Goal: Navigation & Orientation: Find specific page/section

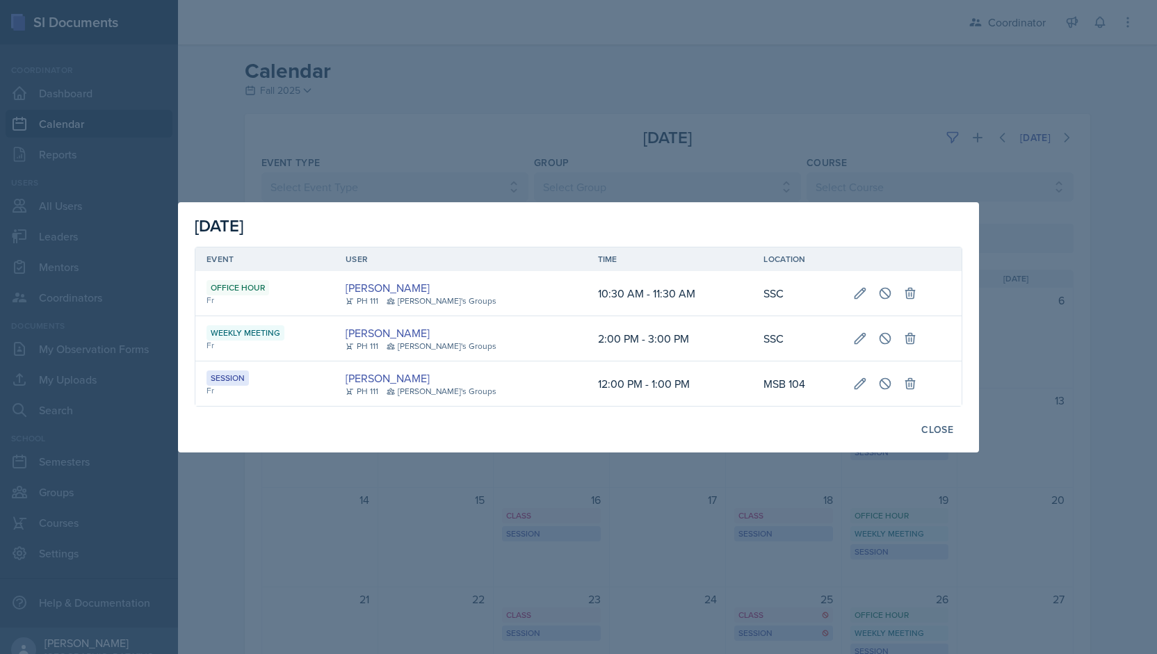
scroll to position [82, 0]
click at [602, 133] on div at bounding box center [578, 327] width 1157 height 654
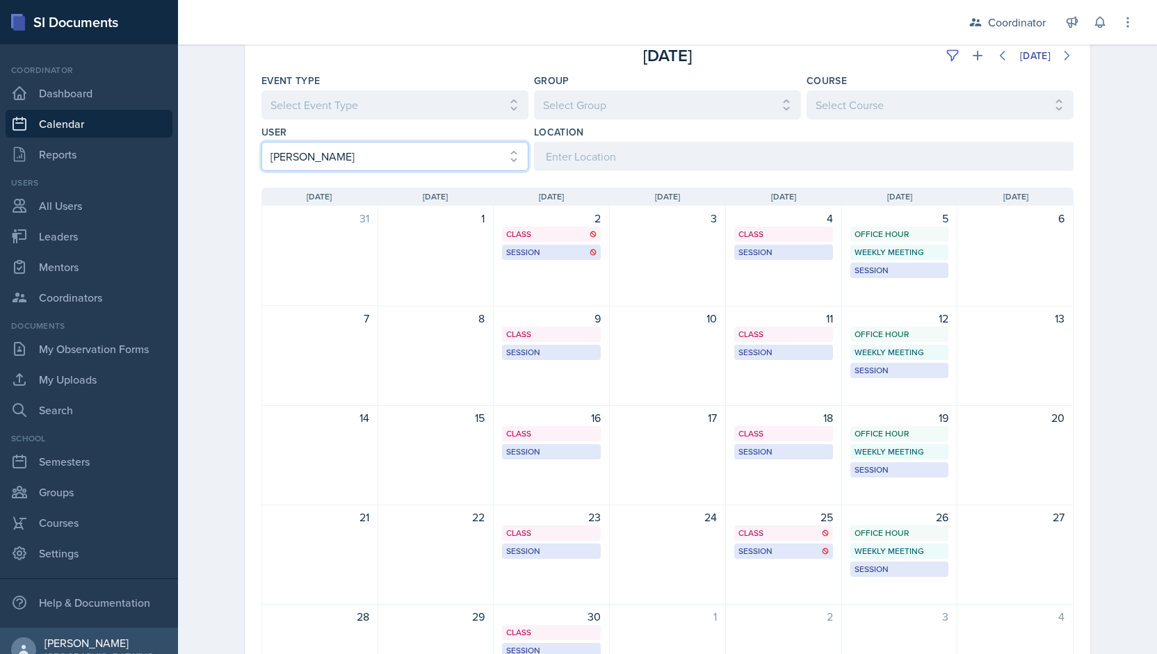
click at [356, 152] on select "Select User All [PERSON_NAME] [PERSON_NAME] [PERSON_NAME] [PERSON_NAME] [PERSON…" at bounding box center [394, 156] width 267 height 29
click at [261, 142] on select "Select User All [PERSON_NAME] [PERSON_NAME] [PERSON_NAME] [PERSON_NAME] [PERSON…" at bounding box center [394, 156] width 267 height 29
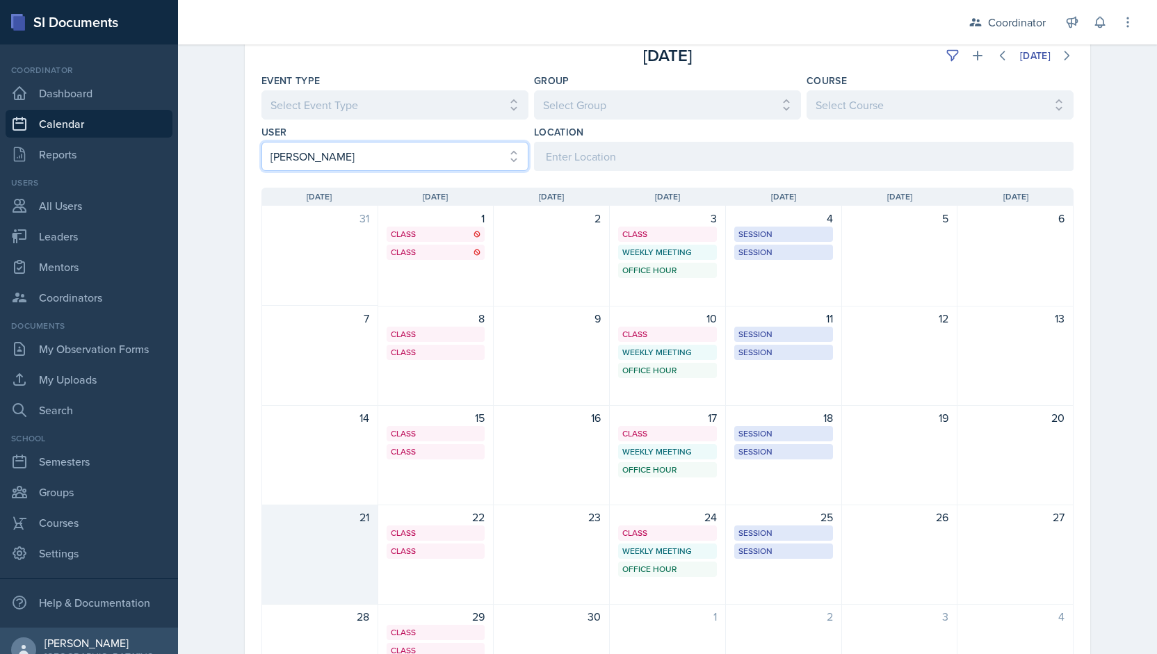
scroll to position [181, 0]
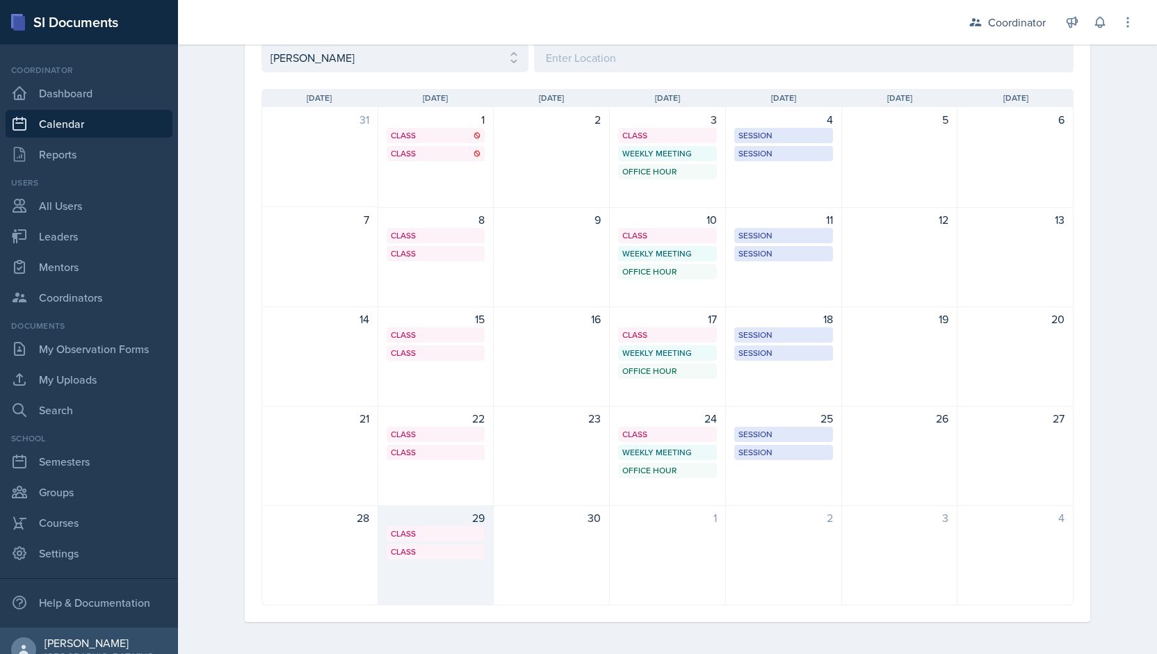
click at [425, 515] on div "29" at bounding box center [436, 518] width 99 height 17
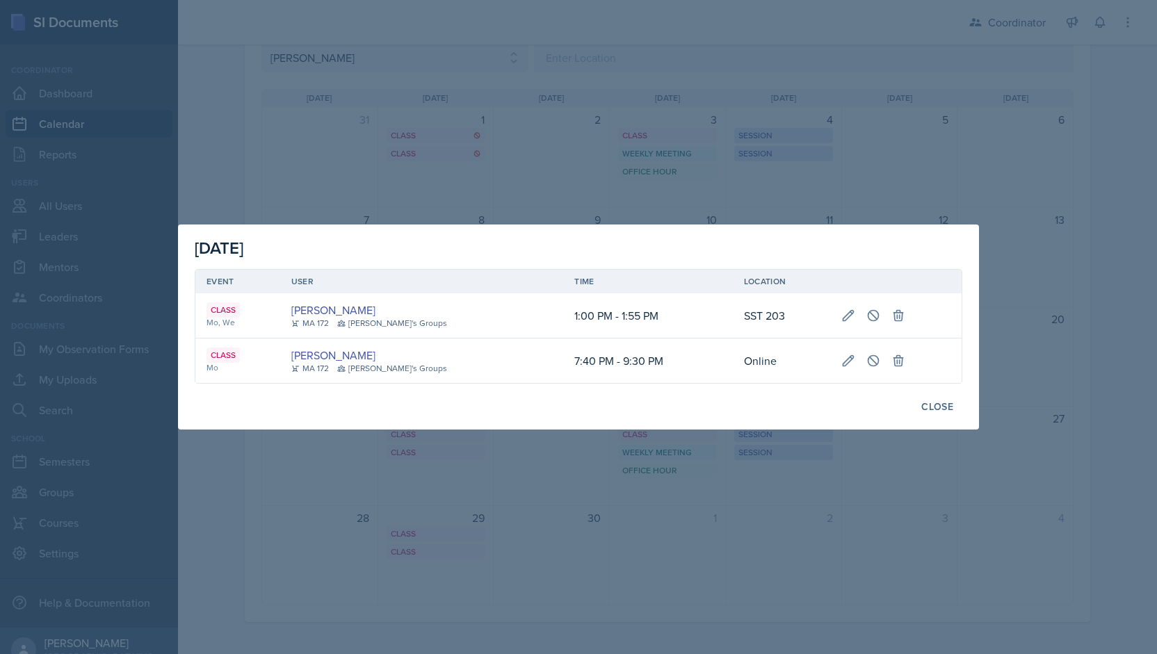
click at [539, 163] on div at bounding box center [578, 327] width 1157 height 654
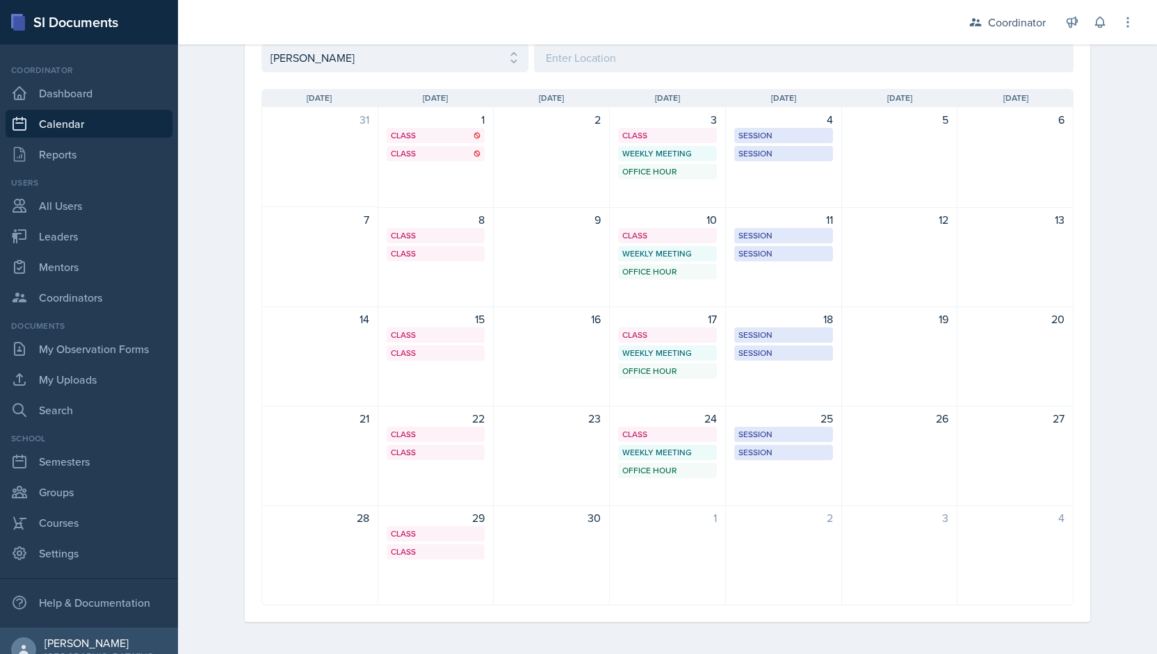
scroll to position [65, 0]
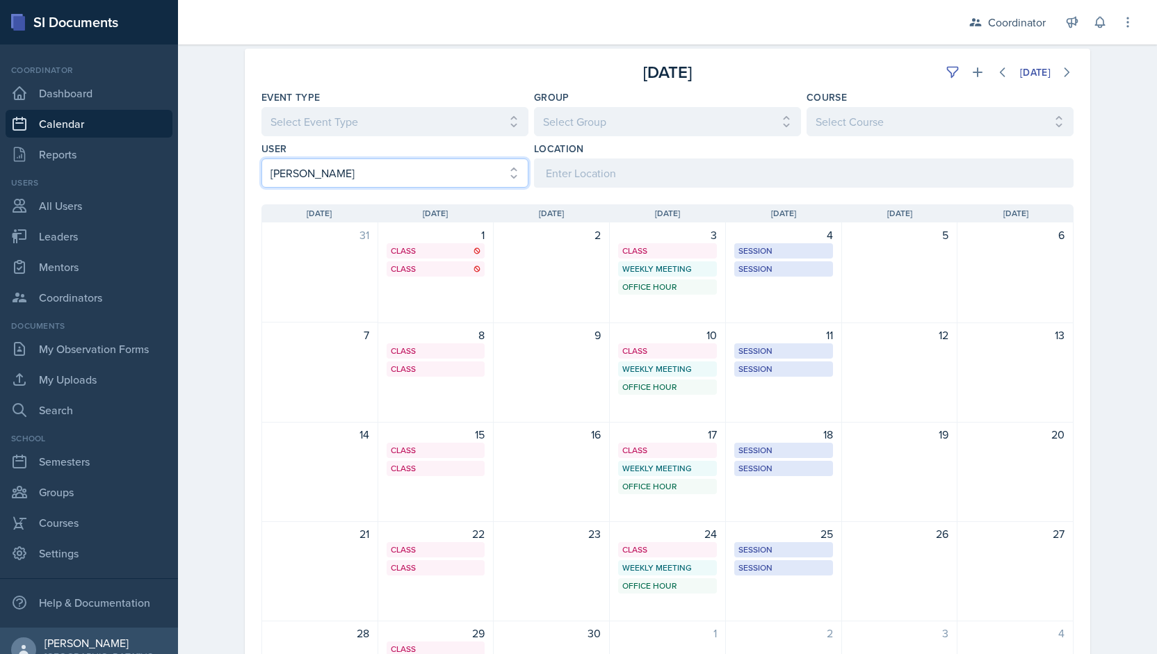
click at [407, 174] on select "Select User All [PERSON_NAME] [PERSON_NAME] [PERSON_NAME] [PERSON_NAME] [PERSON…" at bounding box center [394, 172] width 267 height 29
select select "66b7e1f3-4195-4976-8065-e88b358085ca"
click at [261, 158] on select "Select User All [PERSON_NAME] [PERSON_NAME] [PERSON_NAME] [PERSON_NAME] [PERSON…" at bounding box center [394, 172] width 267 height 29
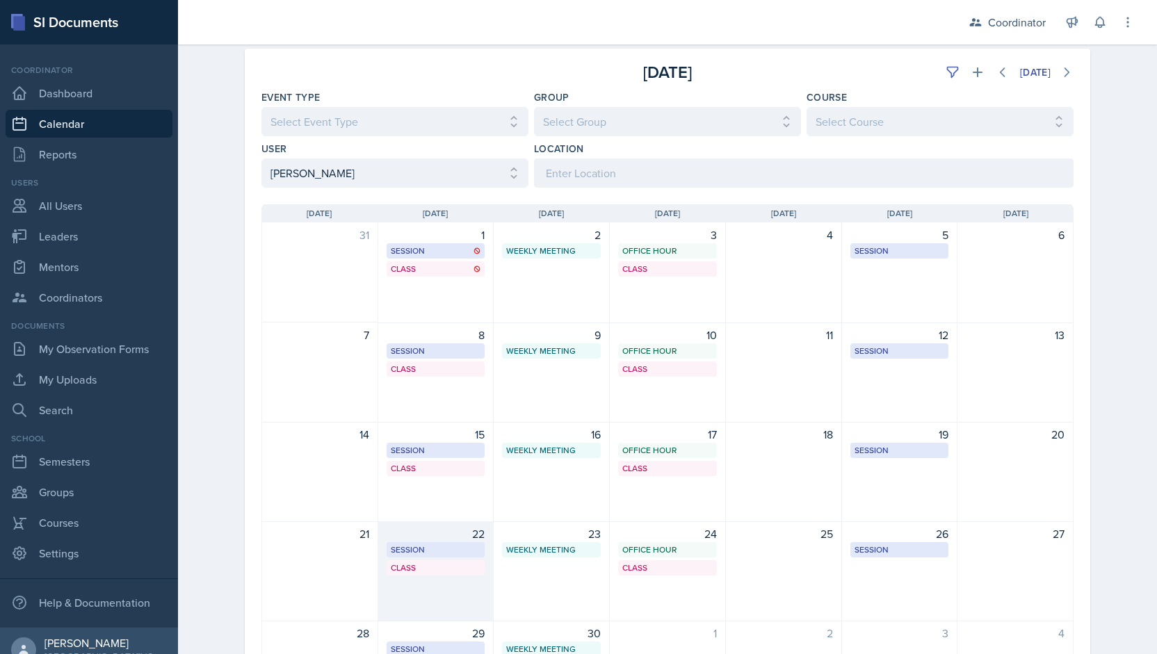
click at [413, 531] on div "22" at bounding box center [436, 534] width 99 height 17
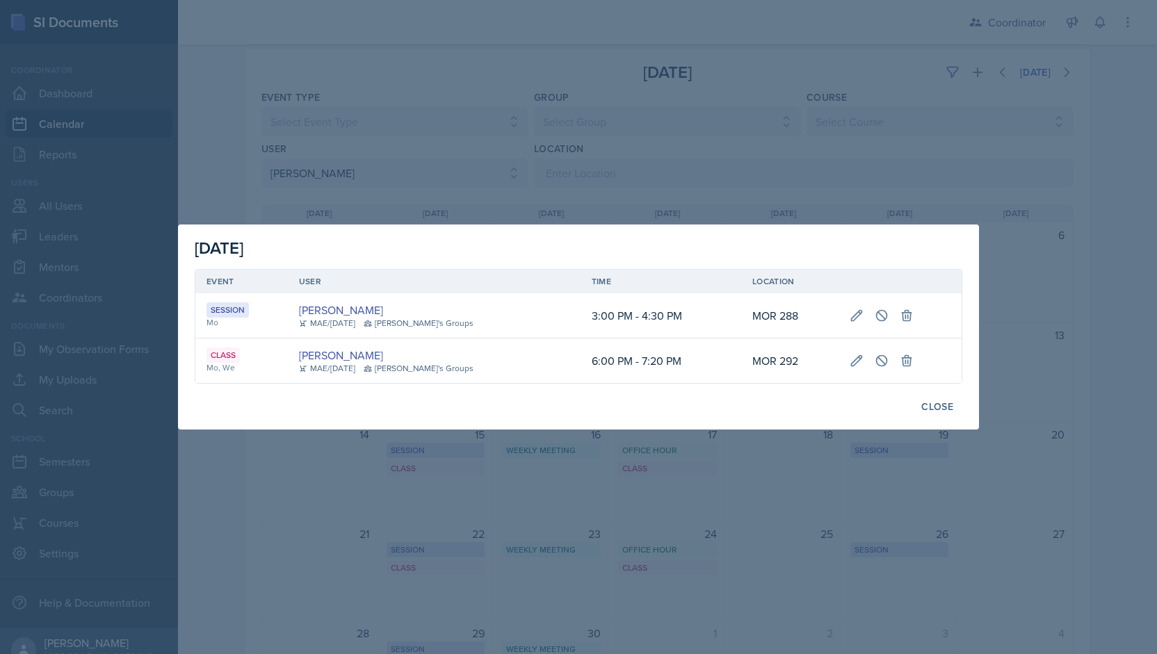
click at [716, 136] on div at bounding box center [578, 327] width 1157 height 654
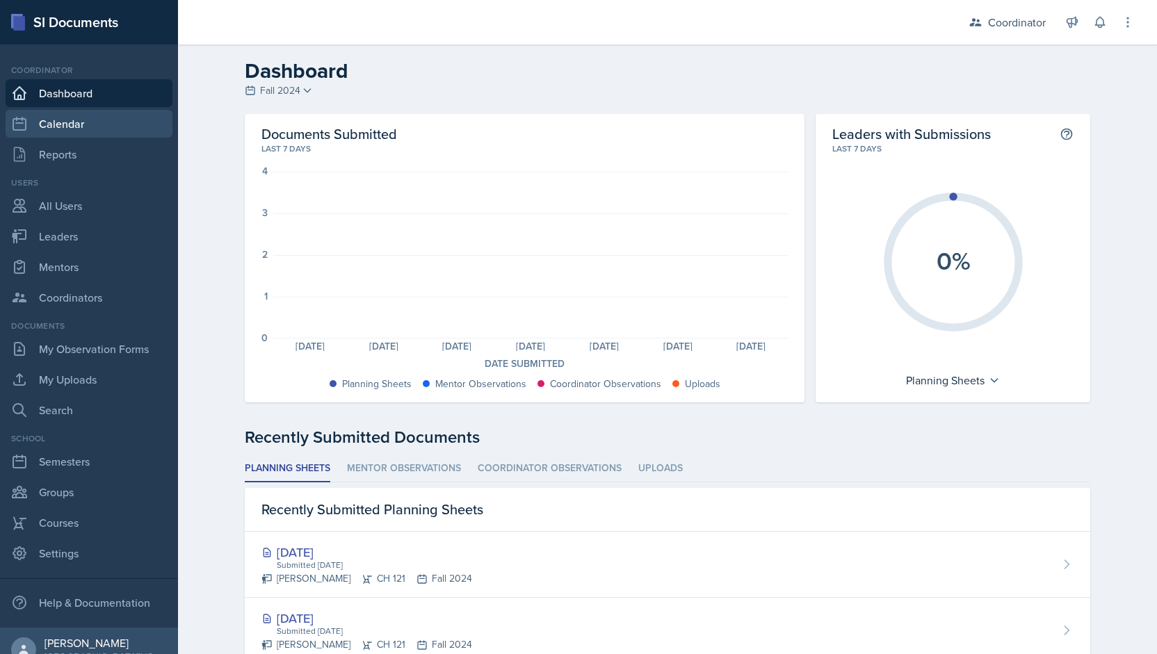
click at [60, 129] on link "Calendar" at bounding box center [89, 124] width 167 height 28
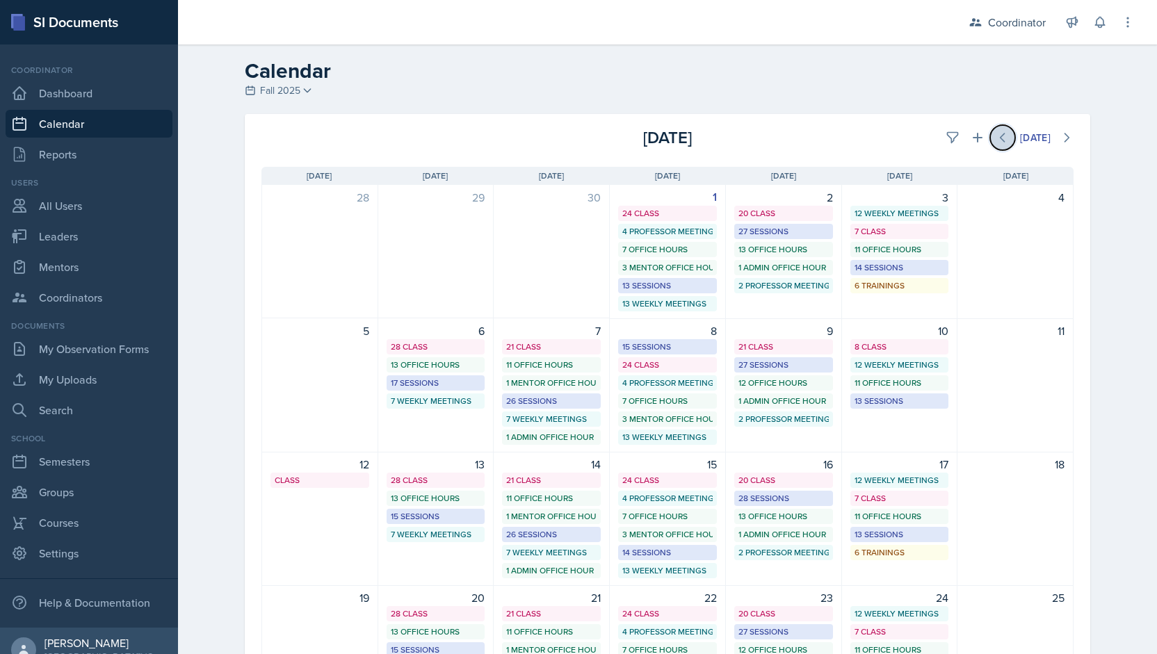
click at [1001, 143] on icon at bounding box center [1002, 138] width 14 height 14
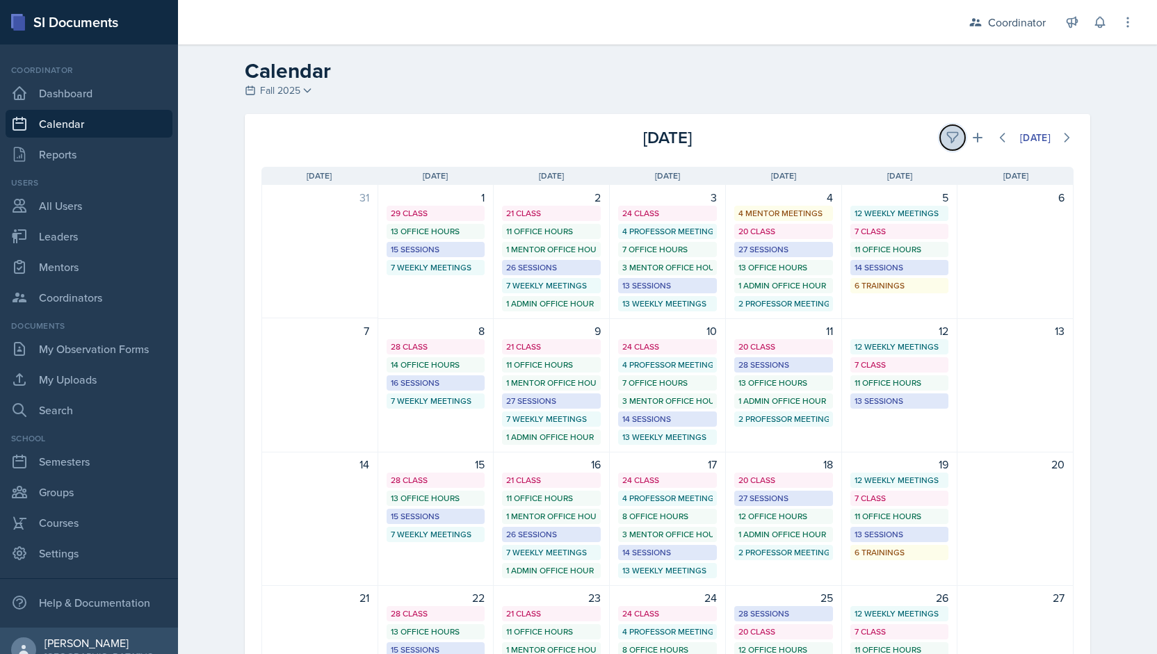
click at [946, 130] on button at bounding box center [952, 137] width 25 height 25
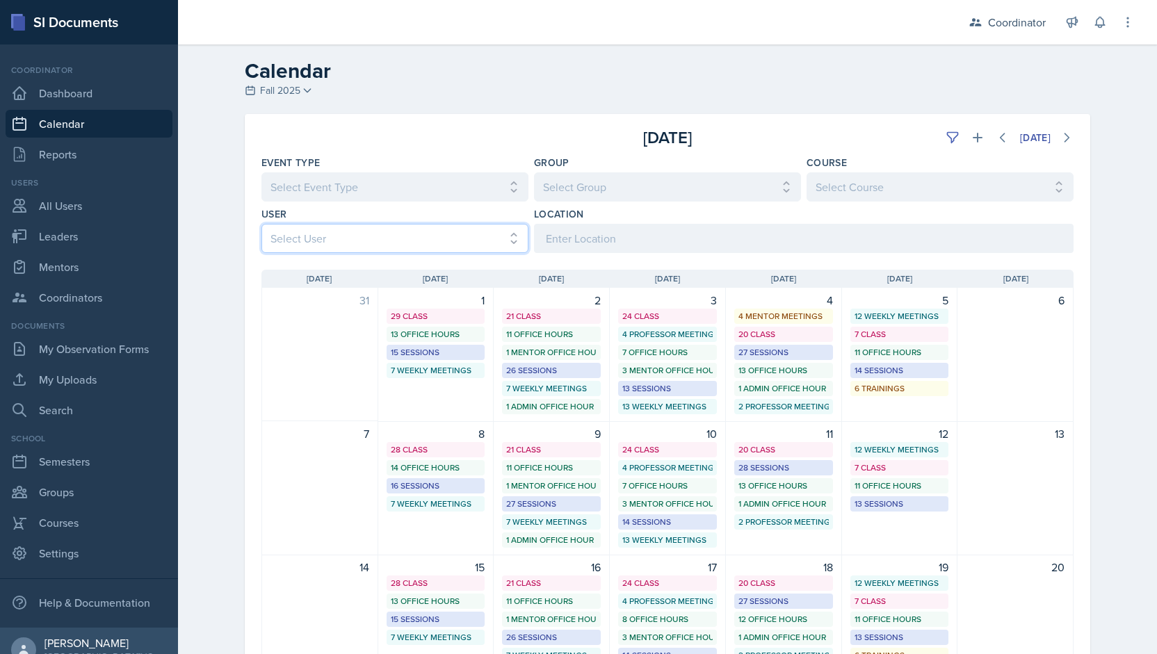
click at [317, 239] on select "Select User All [PERSON_NAME] [PERSON_NAME] [PERSON_NAME] [PERSON_NAME] [PERSON…" at bounding box center [394, 238] width 267 height 29
select select "9c400106-6c2c-4b37-918b-e3dc65d6a170"
click at [261, 224] on select "Select User All [PERSON_NAME] [PERSON_NAME] [PERSON_NAME] [PERSON_NAME] [PERSON…" at bounding box center [394, 238] width 267 height 29
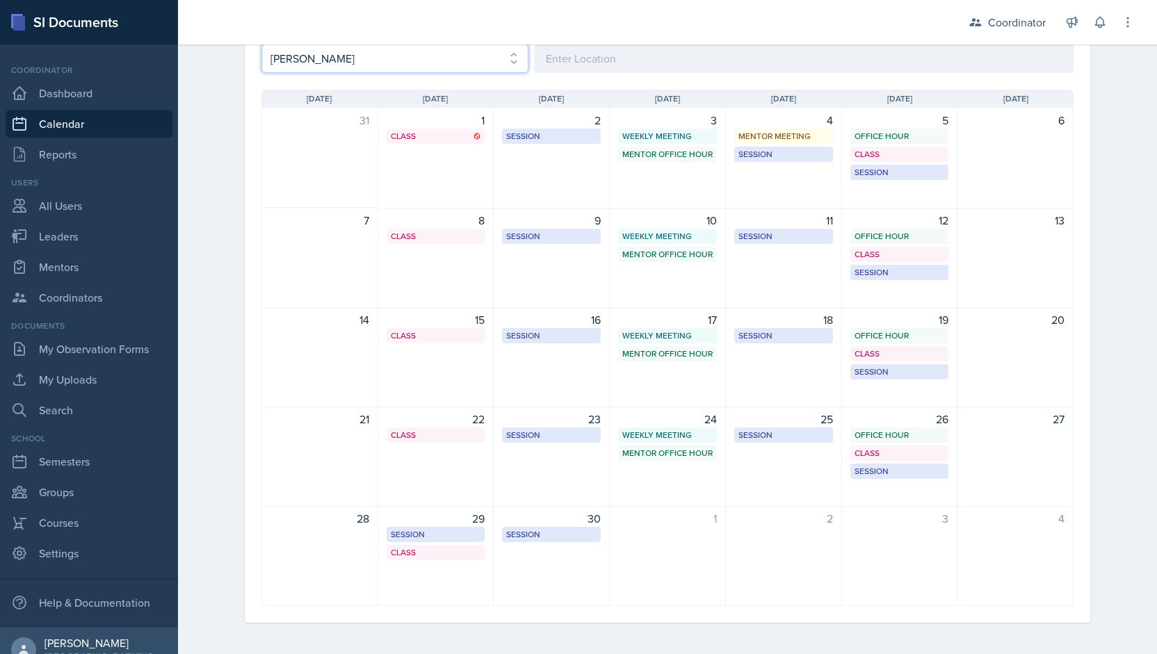
scroll to position [181, 0]
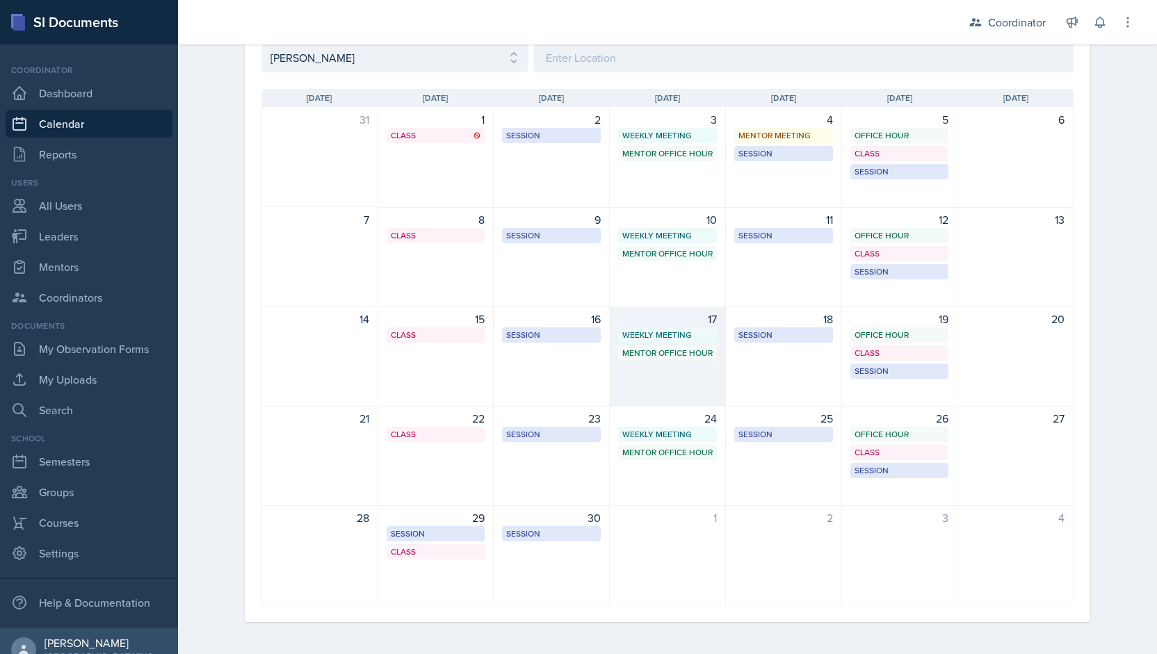
click at [647, 364] on div "17 Weekly Meeting SSC 11:30 AM - 12:30 PM Mentor Office Hour SSC 12:45 PM - 1:4…" at bounding box center [668, 357] width 116 height 100
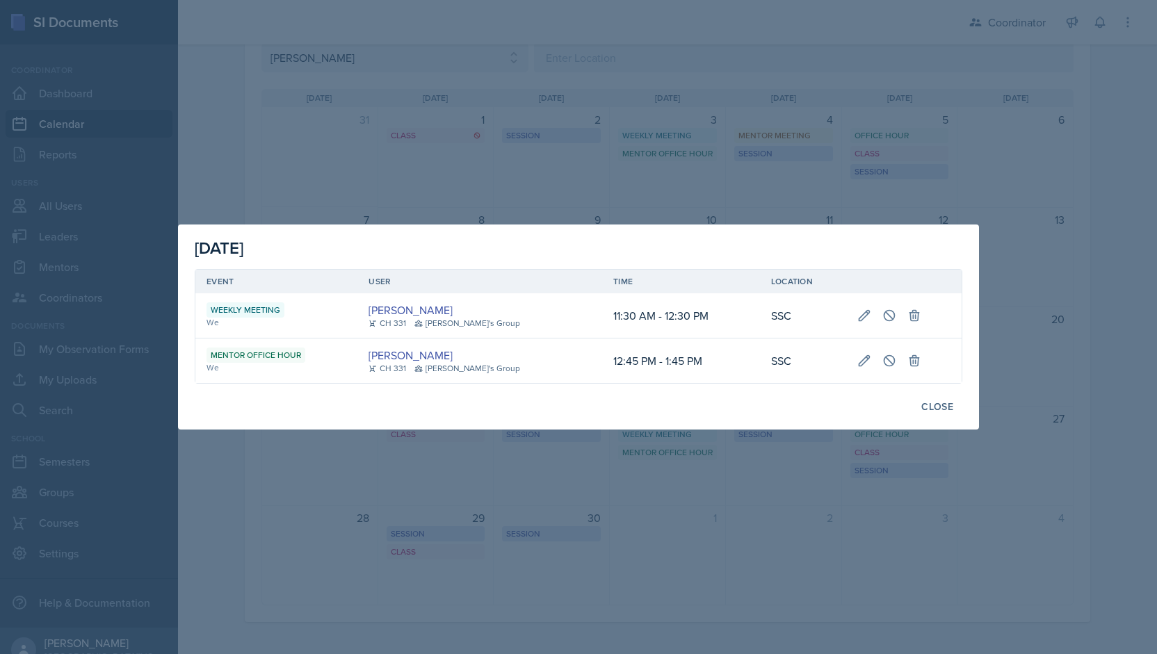
click at [709, 115] on div at bounding box center [578, 327] width 1157 height 654
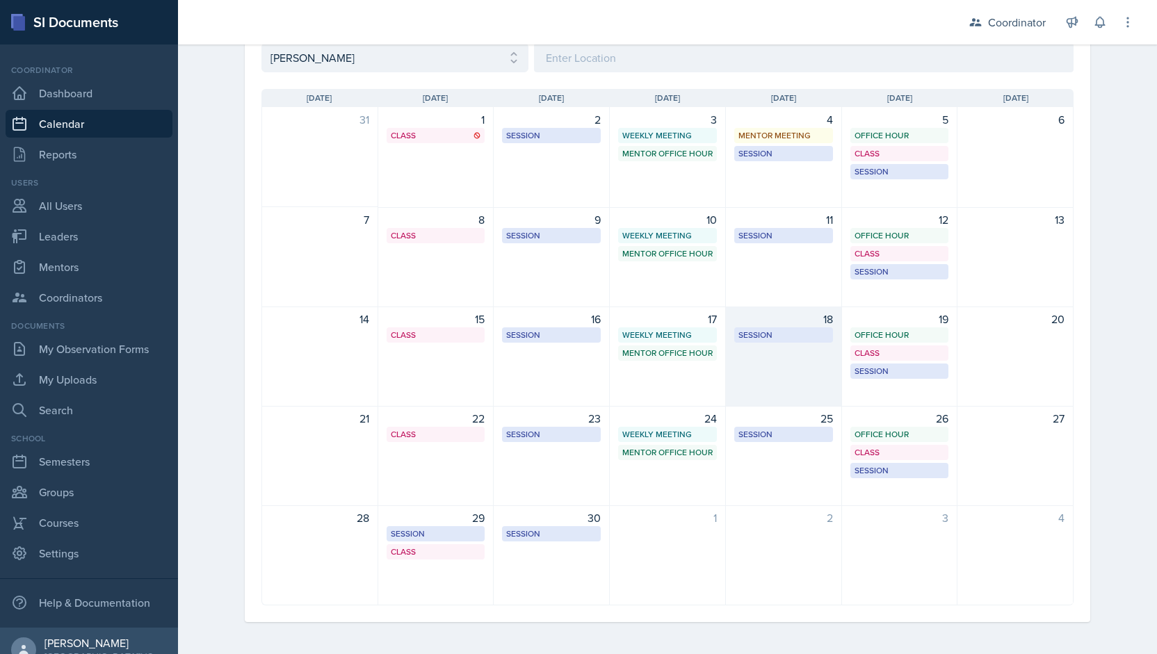
click at [779, 375] on div "18 Session MSB 102 1:00 PM - 2:00 PM" at bounding box center [784, 357] width 116 height 100
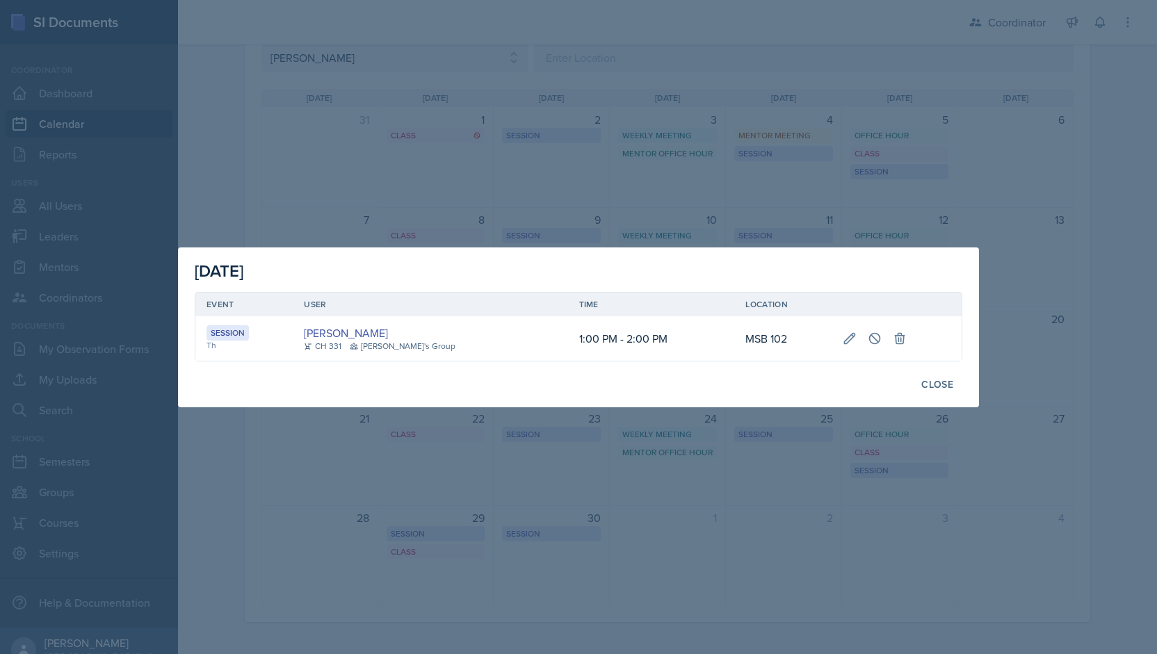
click at [660, 188] on div at bounding box center [578, 327] width 1157 height 654
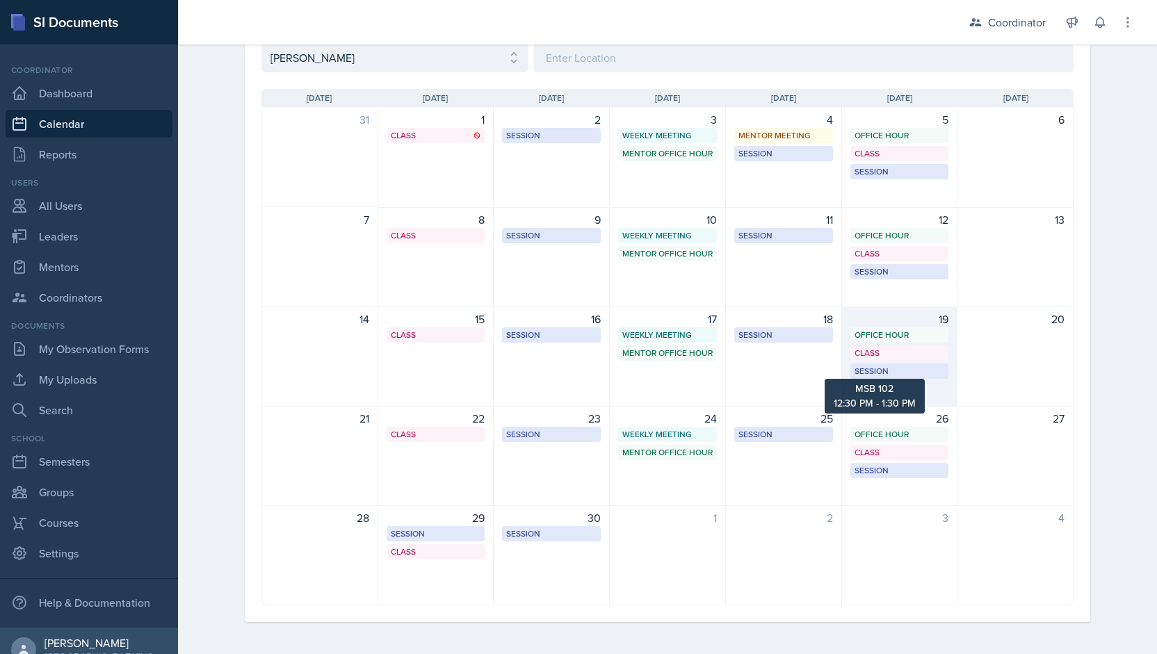
click at [877, 374] on div "Session" at bounding box center [899, 371] width 90 height 13
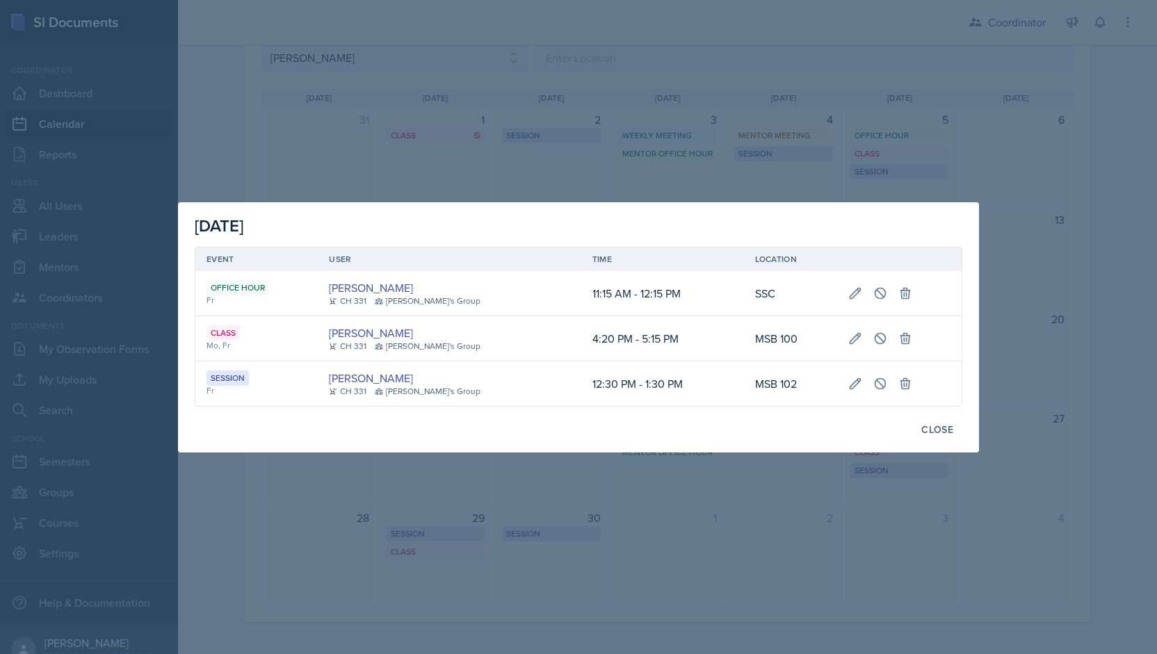
click at [818, 131] on div at bounding box center [578, 327] width 1157 height 654
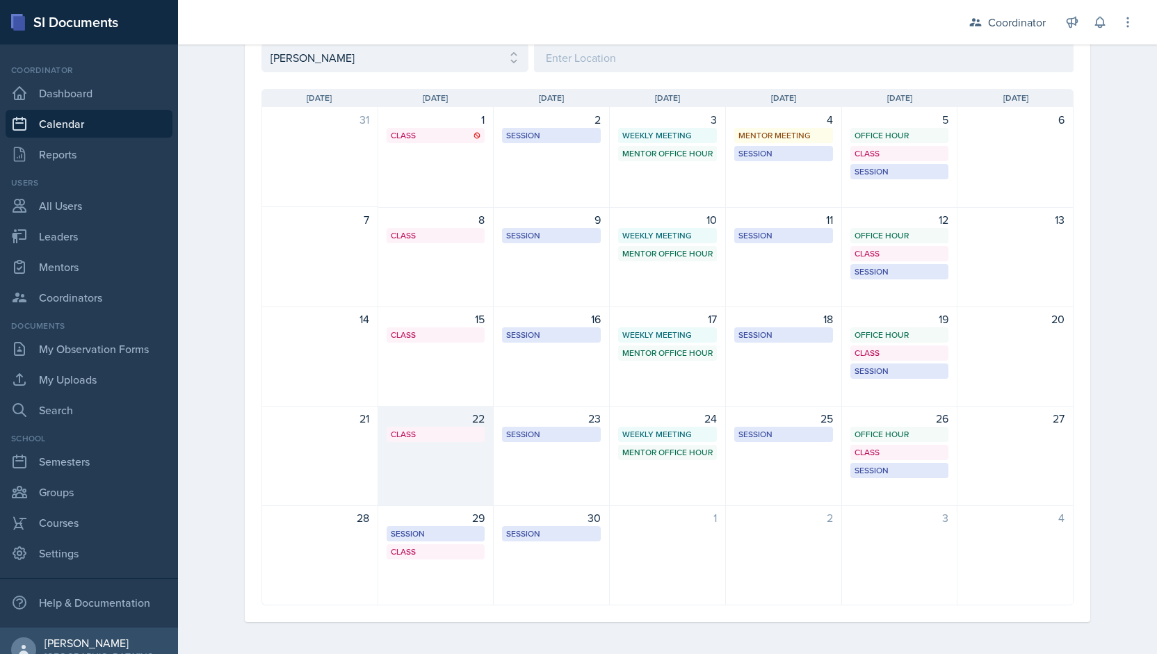
click at [462, 493] on div "22 Class MSB 100 4:20 PM - 5:15 PM" at bounding box center [436, 456] width 116 height 100
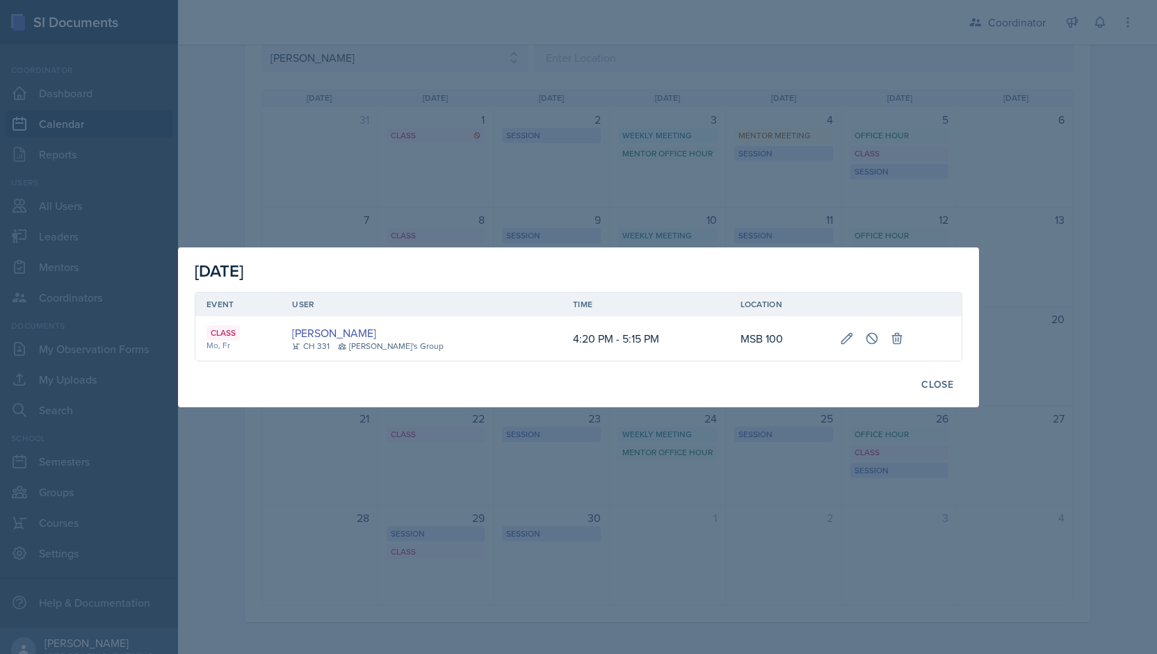
click at [681, 120] on div at bounding box center [578, 327] width 1157 height 654
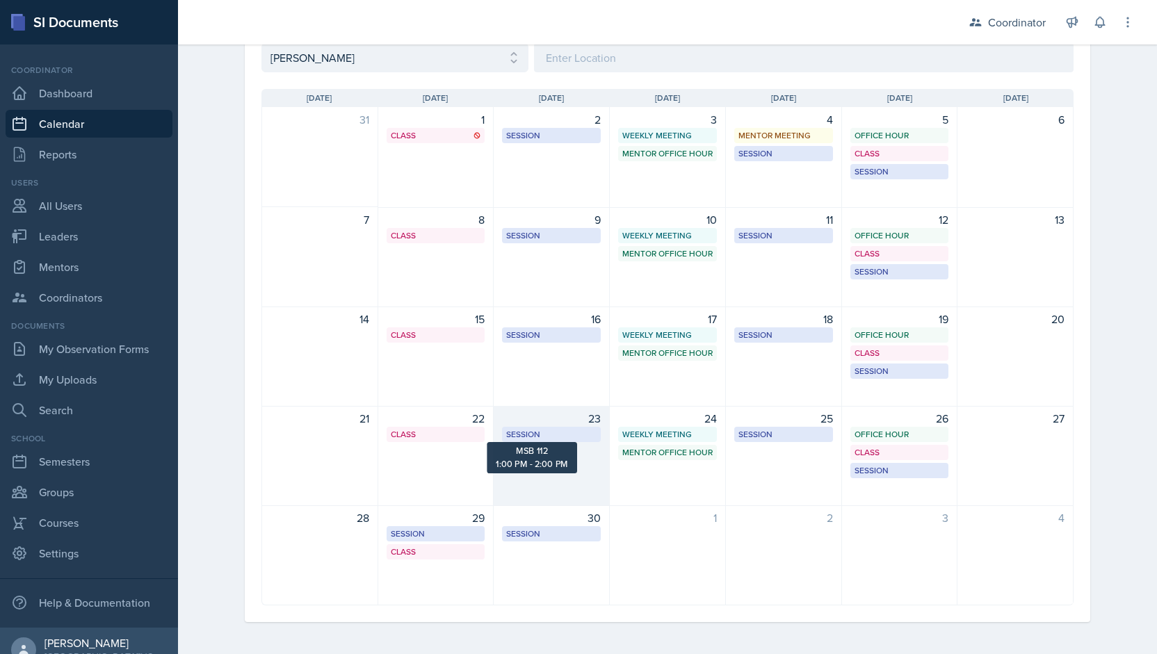
click at [578, 448] on div "23 Session MSB 112 1:00 PM - 2:00 PM" at bounding box center [552, 456] width 116 height 100
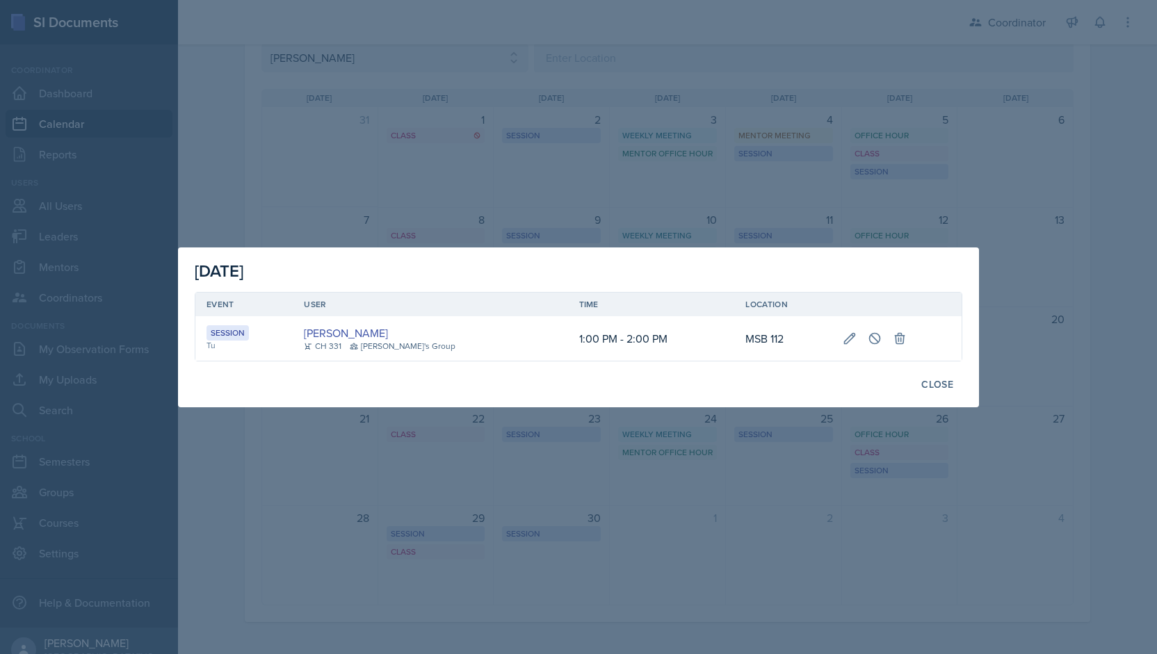
click at [642, 113] on div at bounding box center [578, 327] width 1157 height 654
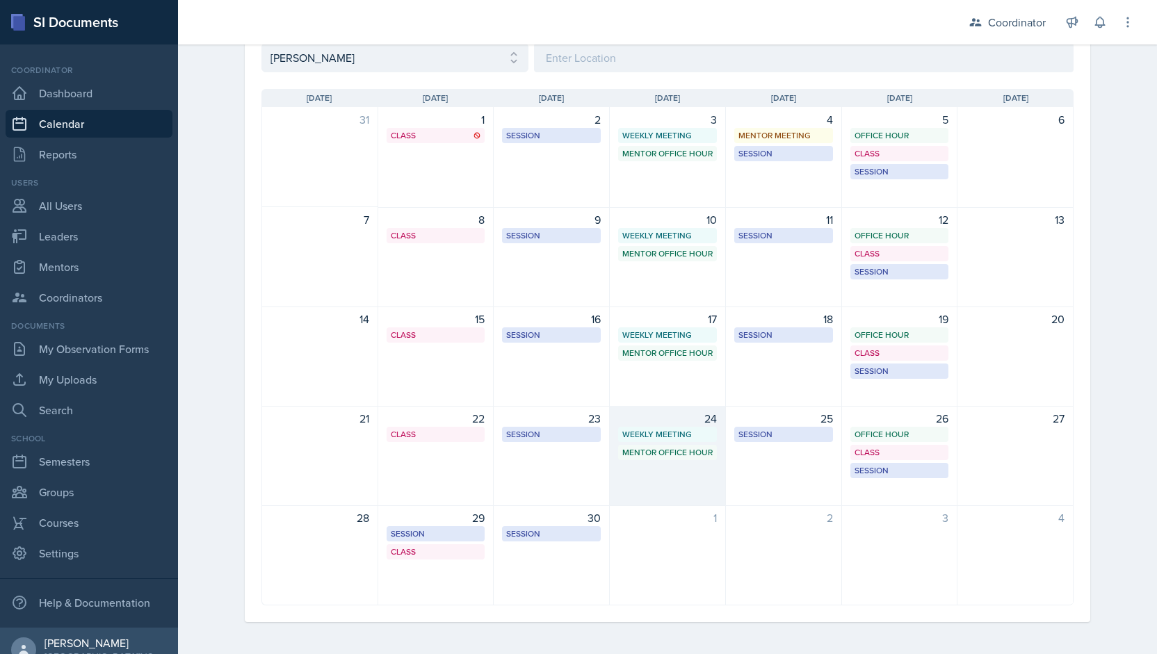
click at [658, 487] on div "24 Weekly Meeting SSC 11:30 AM - 12:30 PM Mentor Office Hour SSC 12:45 PM - 1:4…" at bounding box center [668, 456] width 116 height 100
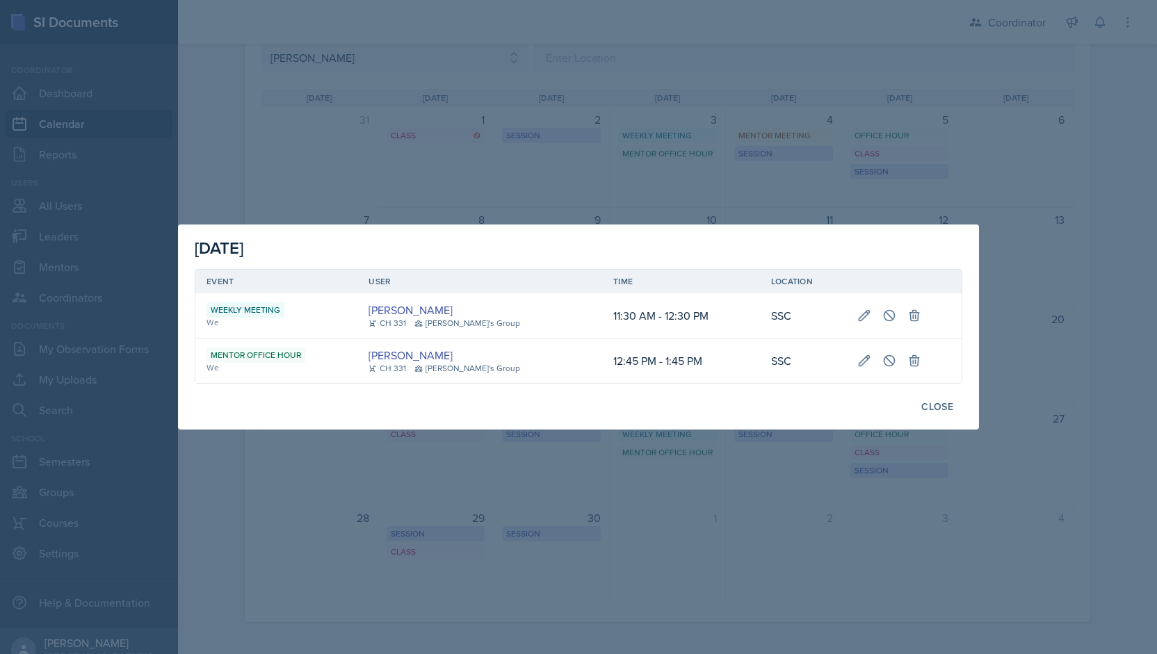
click at [599, 174] on div at bounding box center [578, 327] width 1157 height 654
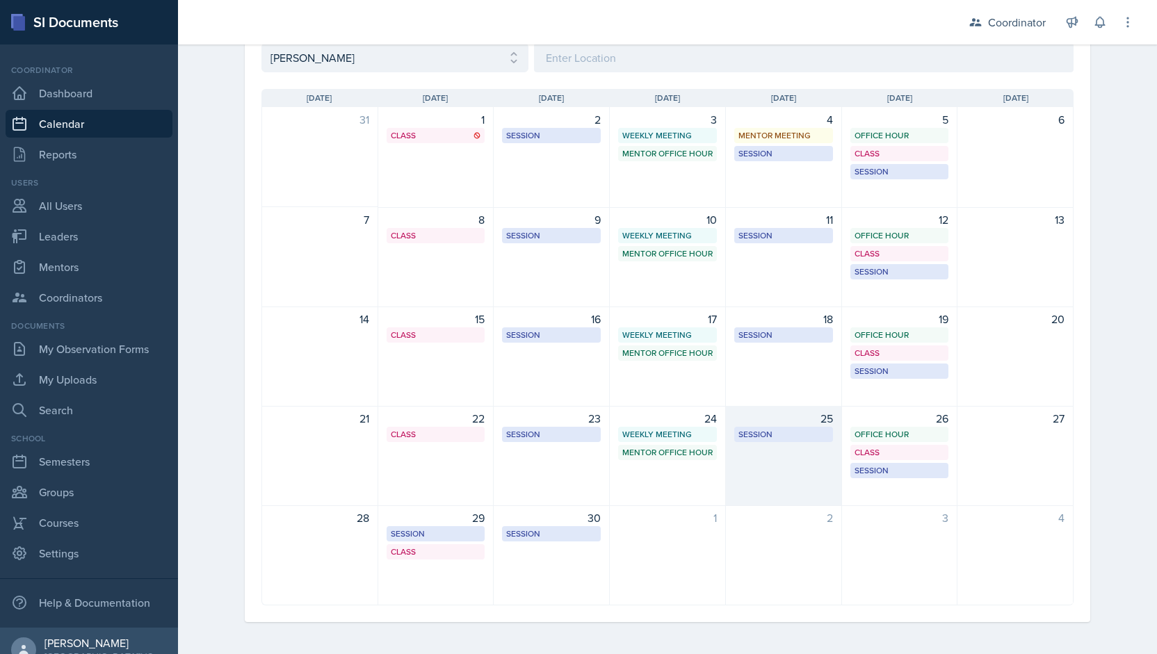
click at [767, 480] on div "25 Session MSB 102 1:00 PM - 2:00 PM" at bounding box center [784, 456] width 116 height 100
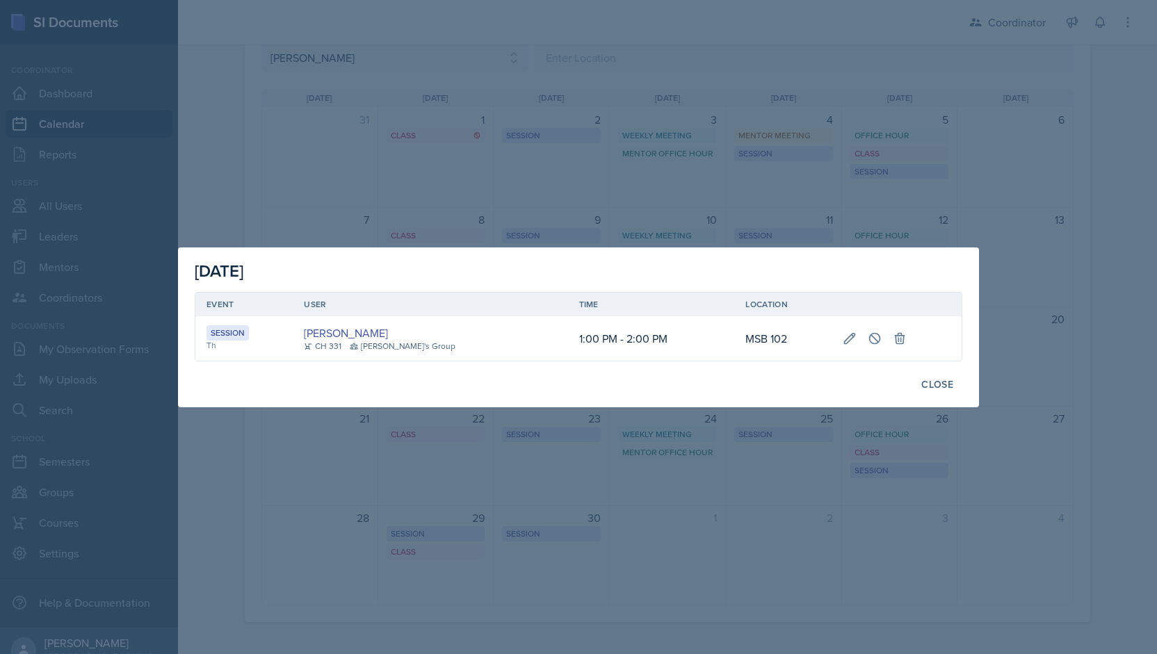
click at [744, 178] on div at bounding box center [578, 327] width 1157 height 654
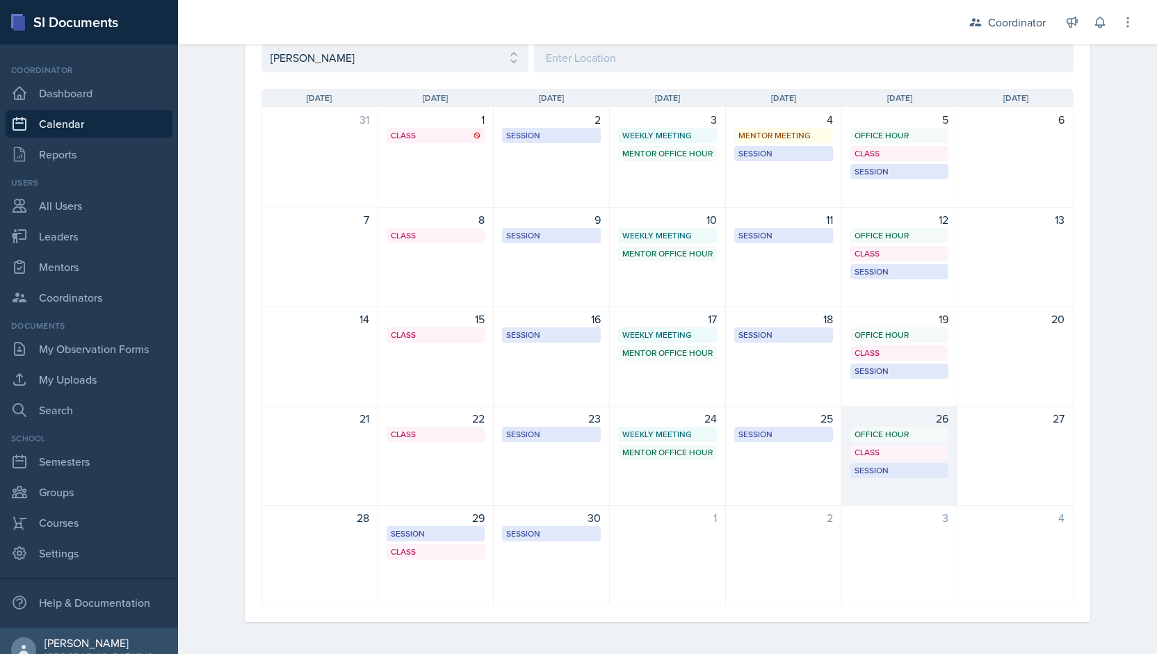
click at [877, 484] on div "26 Office Hour SSC 11:15 AM - 12:15 PM Class MSB 100 4:20 PM - 5:15 PM Session …" at bounding box center [900, 456] width 116 height 100
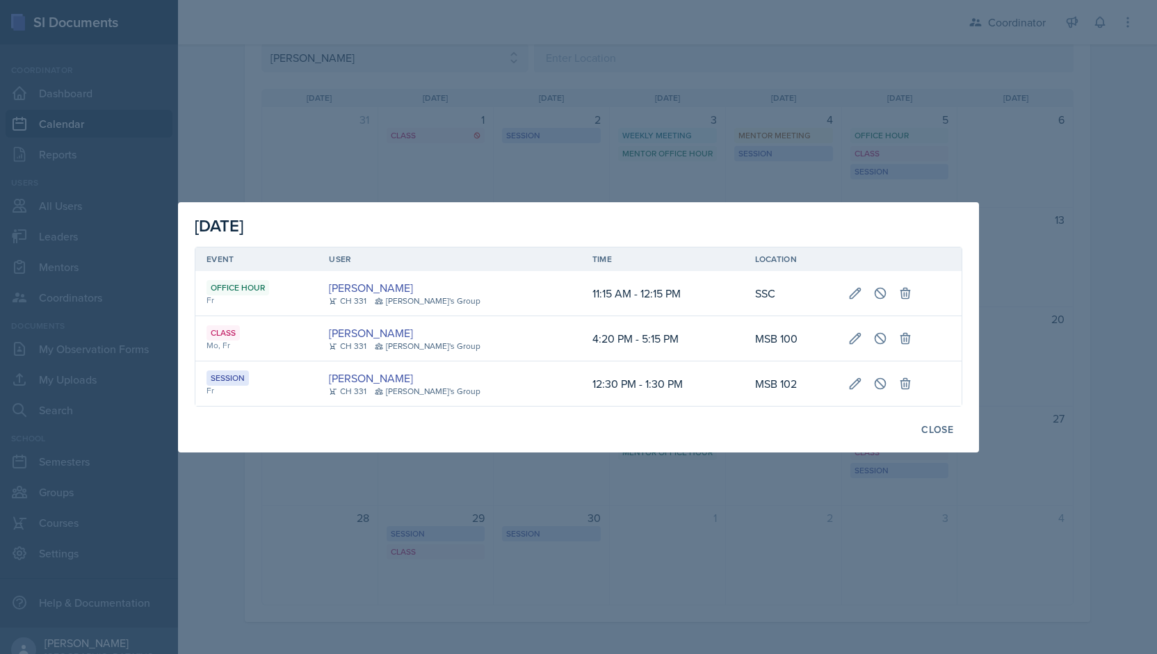
click at [663, 98] on div at bounding box center [578, 327] width 1157 height 654
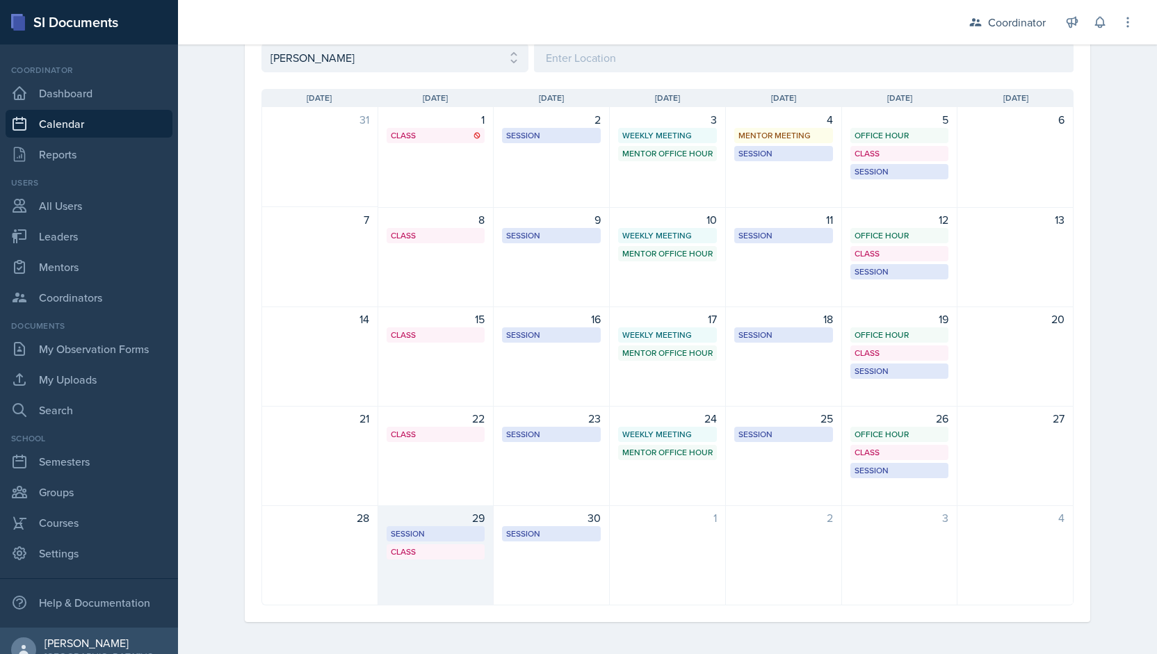
click at [437, 523] on div "29" at bounding box center [436, 518] width 99 height 17
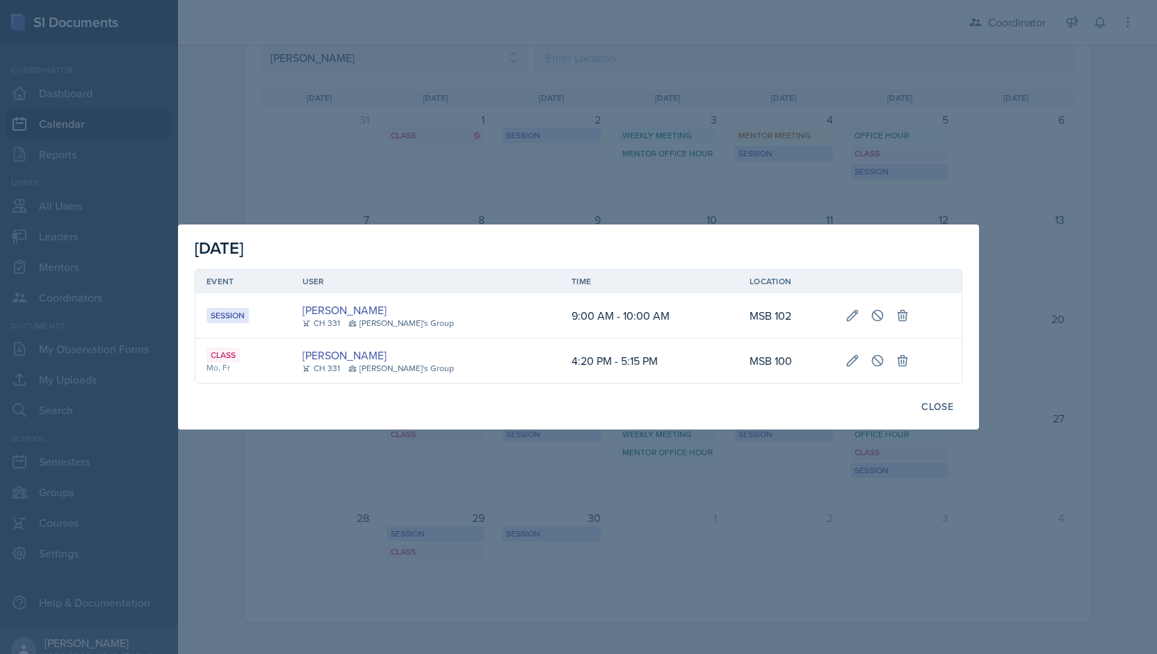
click at [610, 152] on div at bounding box center [578, 327] width 1157 height 654
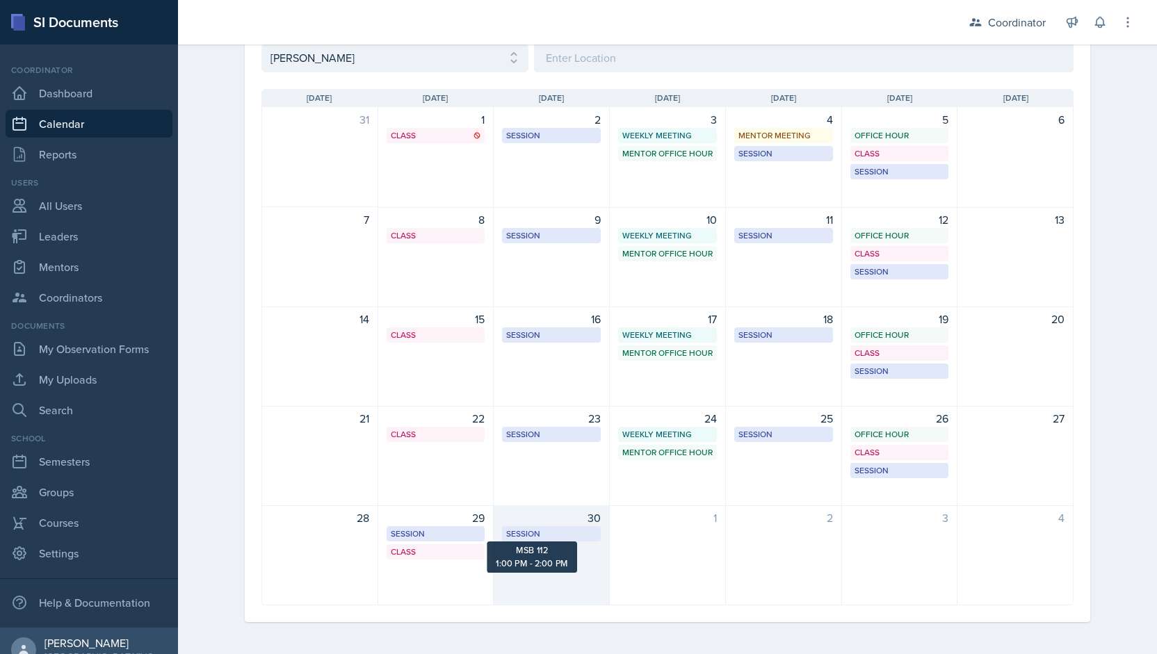
click at [533, 541] on div "30 Session MSB 112 1:00 PM - 2:00 PM" at bounding box center [552, 555] width 116 height 100
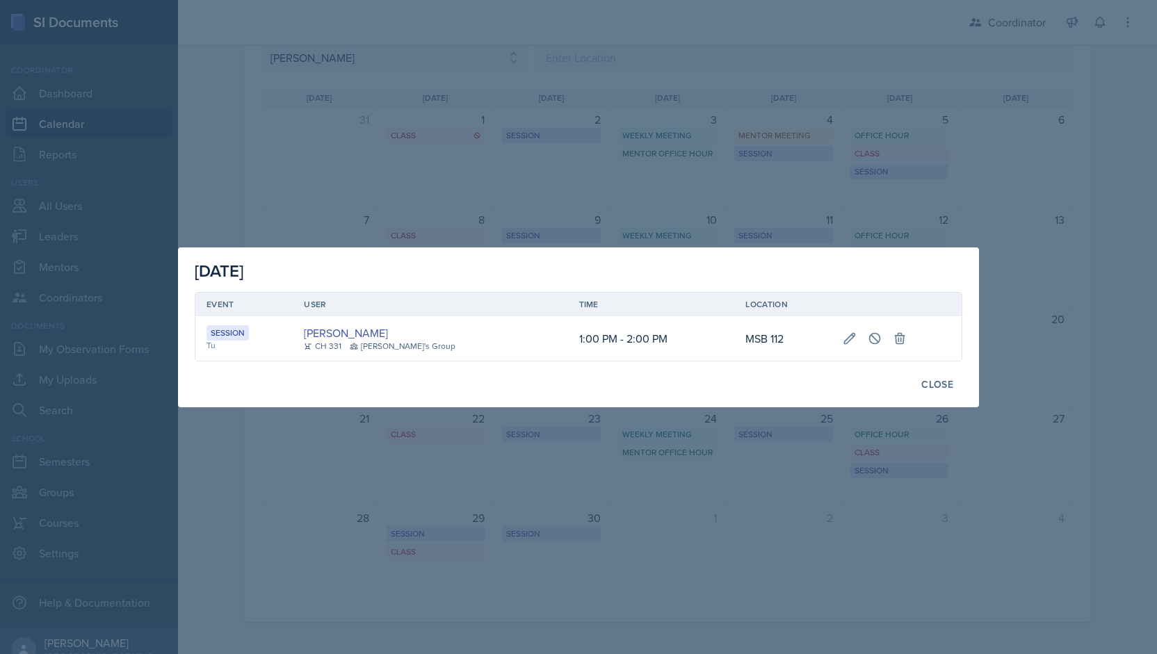
click at [704, 70] on div at bounding box center [578, 327] width 1157 height 654
